Goal: Task Accomplishment & Management: Use online tool/utility

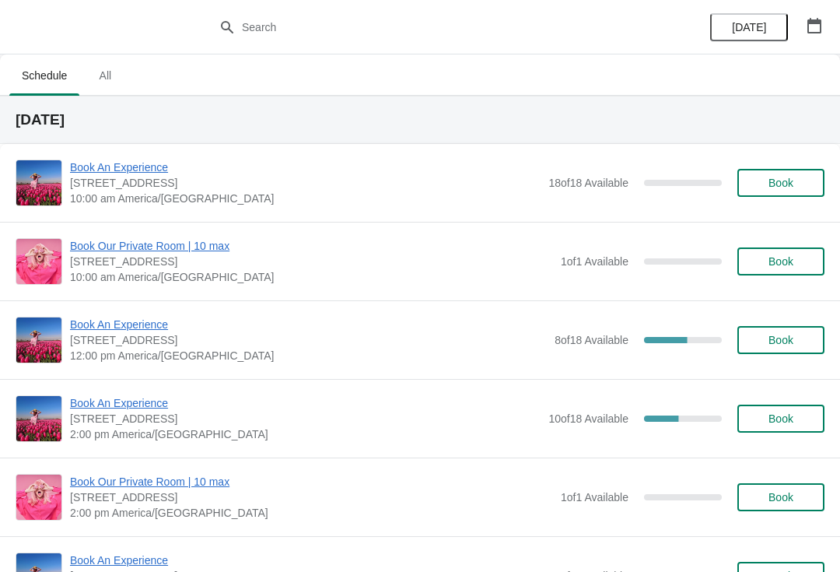
click at [112, 327] on span "Book An Experience" at bounding box center [308, 324] width 477 height 16
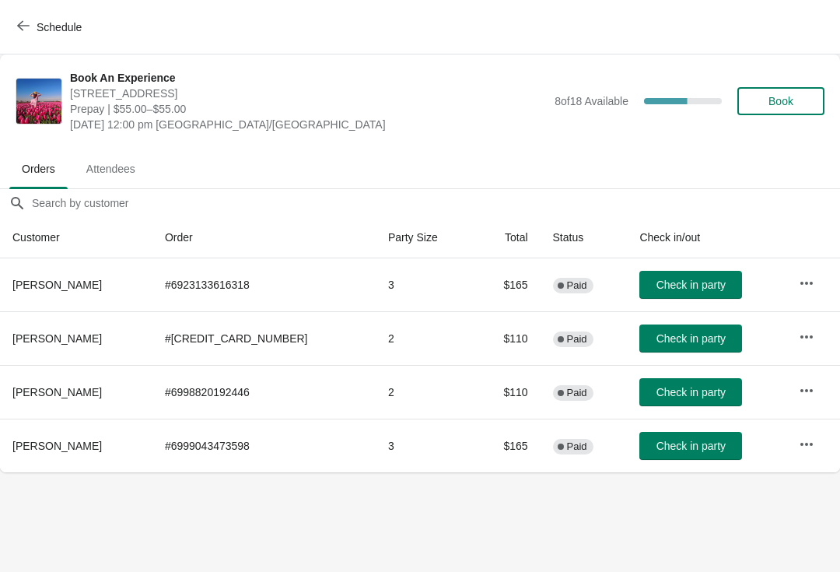
click at [807, 397] on icon "button" at bounding box center [807, 391] width 16 height 16
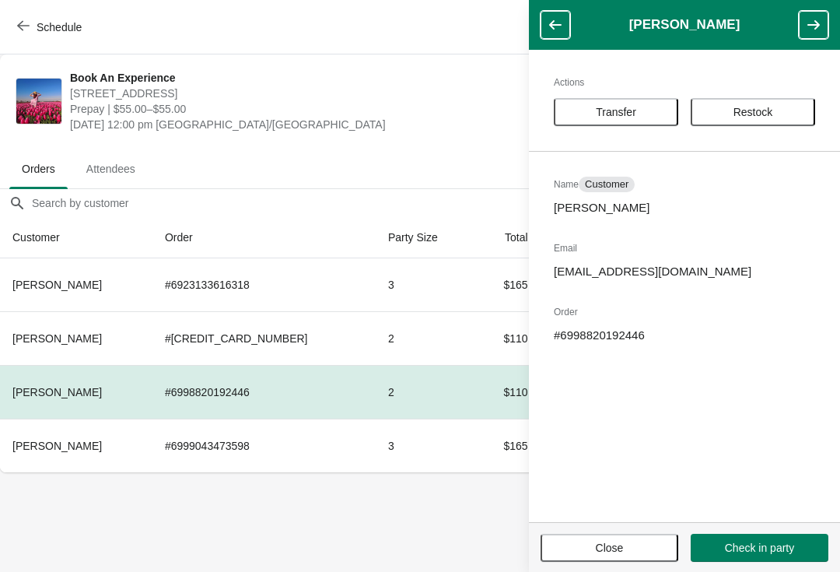
click at [601, 114] on span "Transfer" at bounding box center [616, 112] width 40 height 12
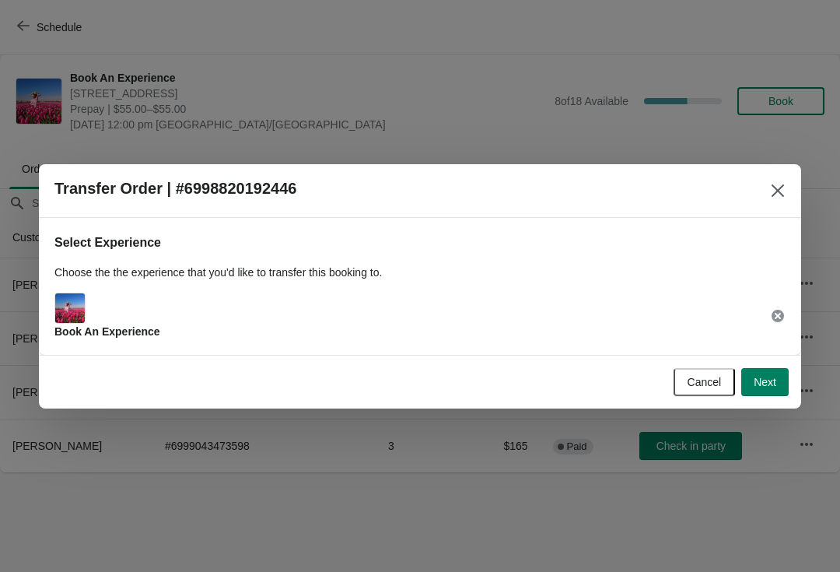
click at [772, 371] on button "Next" at bounding box center [764, 382] width 47 height 28
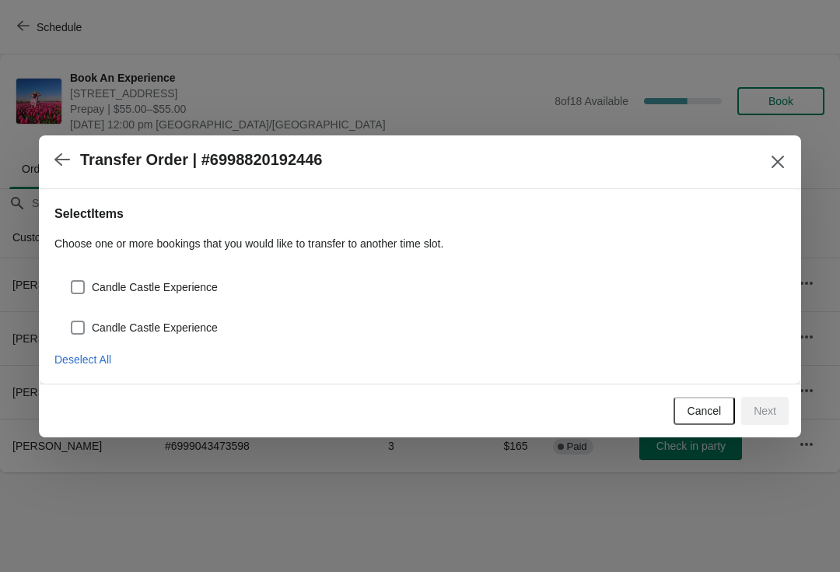
click at [96, 281] on span "Candle Castle Experience" at bounding box center [155, 287] width 126 height 16
click at [72, 281] on input "Candle Castle Experience" at bounding box center [71, 280] width 1 height 1
checkbox input "true"
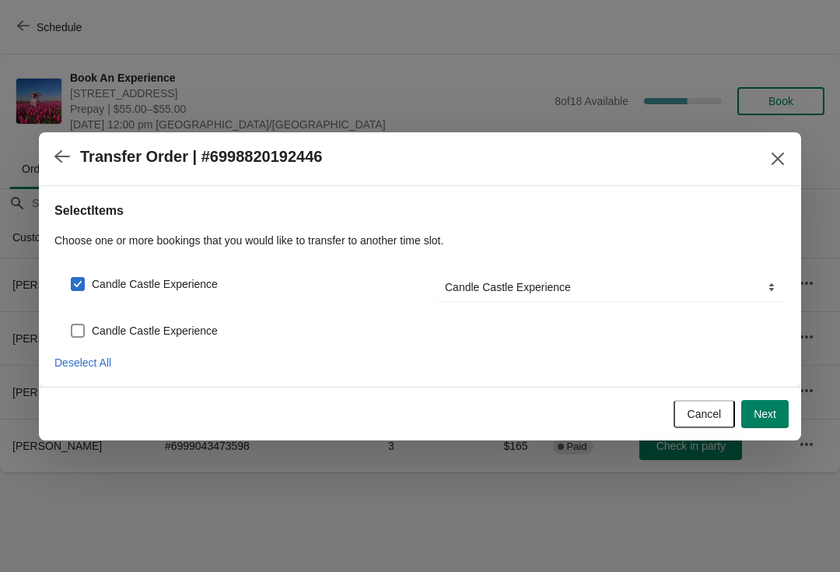
click at [80, 336] on span at bounding box center [78, 330] width 14 height 14
click at [72, 324] on input "Candle Castle Experience" at bounding box center [71, 323] width 1 height 1
checkbox input "true"
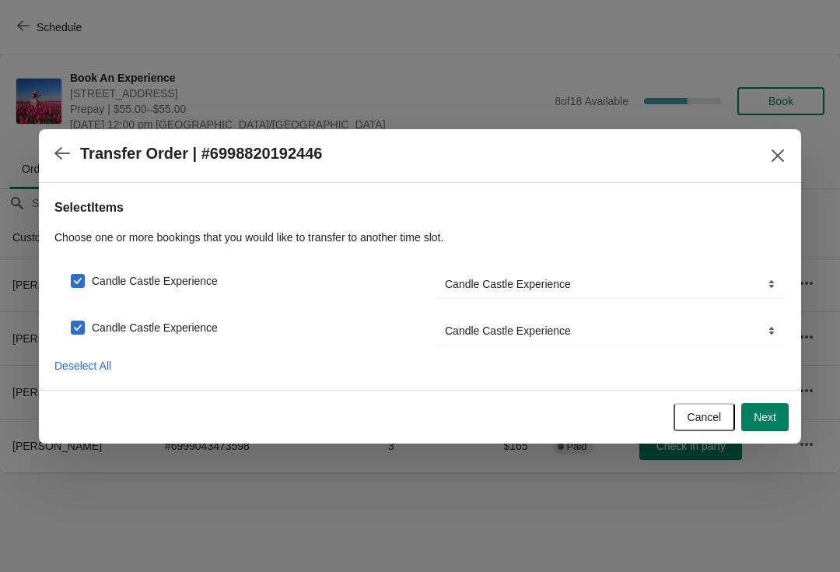
click at [755, 428] on button "Next" at bounding box center [764, 417] width 47 height 28
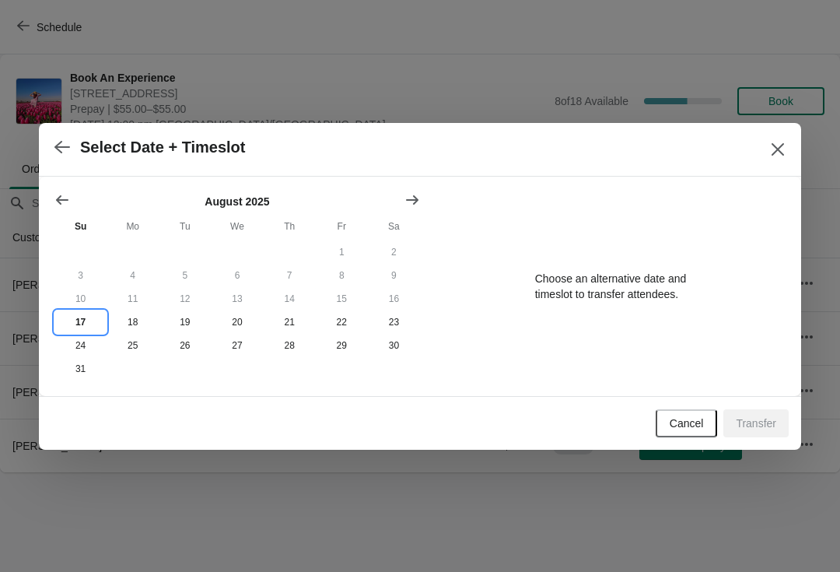
click at [99, 329] on button "17" at bounding box center [80, 321] width 52 height 23
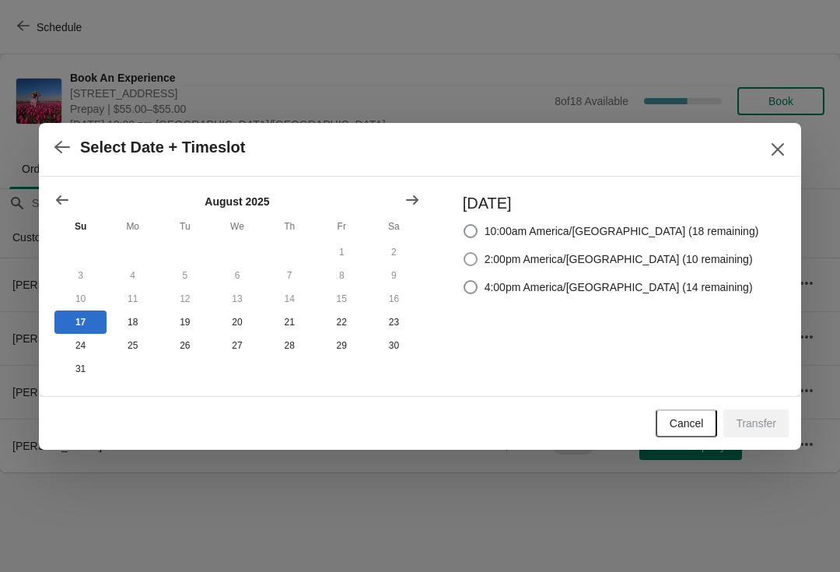
click at [477, 255] on span at bounding box center [470, 259] width 14 height 14
click at [464, 253] on input "2:00pm America/[GEOGRAPHIC_DATA] (10 remaining)" at bounding box center [463, 252] width 1 height 1
radio input "true"
click at [747, 425] on span "Transfer" at bounding box center [756, 423] width 40 height 12
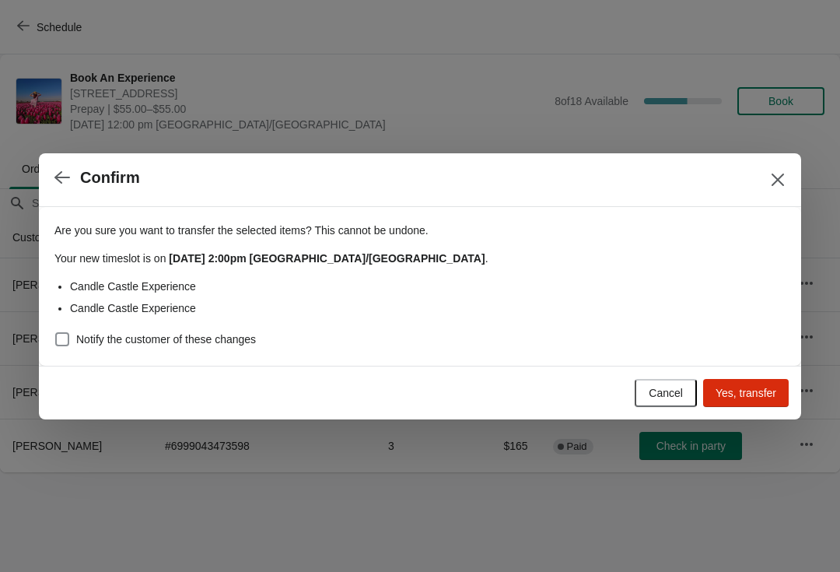
click at [68, 332] on span at bounding box center [62, 339] width 14 height 14
click at [56, 332] on input "Notify the customer of these changes" at bounding box center [55, 332] width 1 height 1
checkbox input "true"
click at [732, 406] on button "Yes, transfer" at bounding box center [746, 393] width 86 height 28
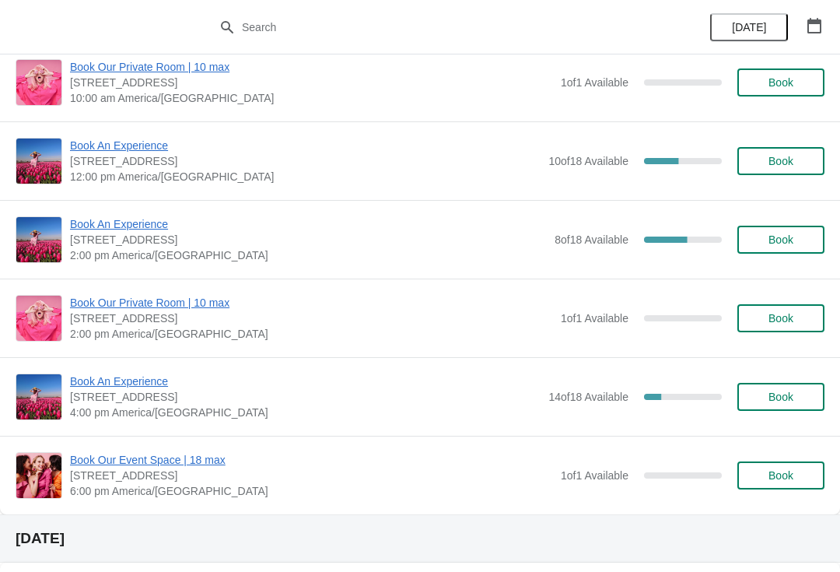
scroll to position [181, 0]
